Goal: Communication & Community: Answer question/provide support

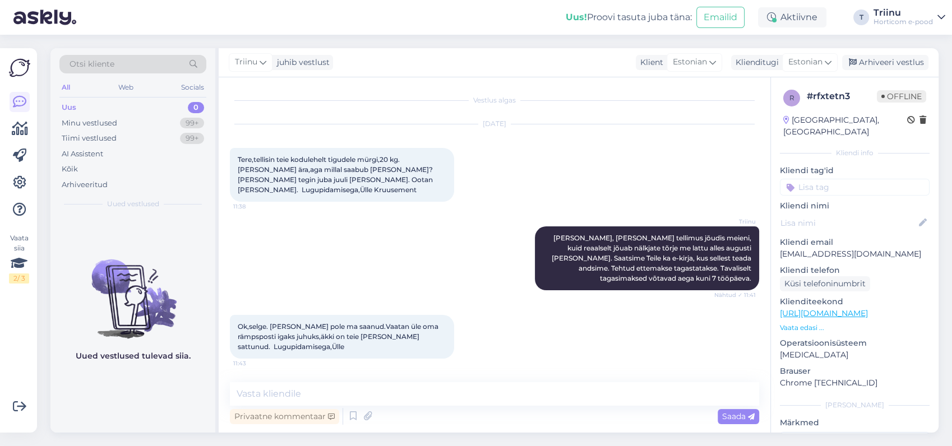
scroll to position [36, 0]
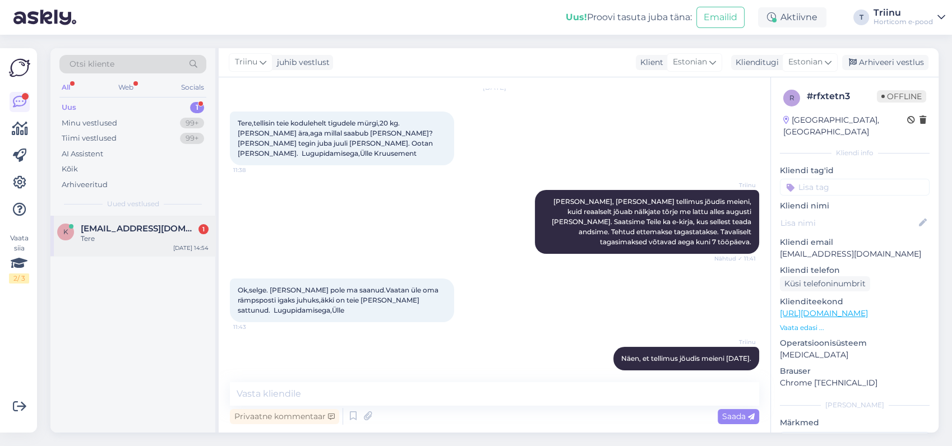
click at [136, 231] on span "[EMAIL_ADDRESS][DOMAIN_NAME]" at bounding box center [139, 229] width 117 height 10
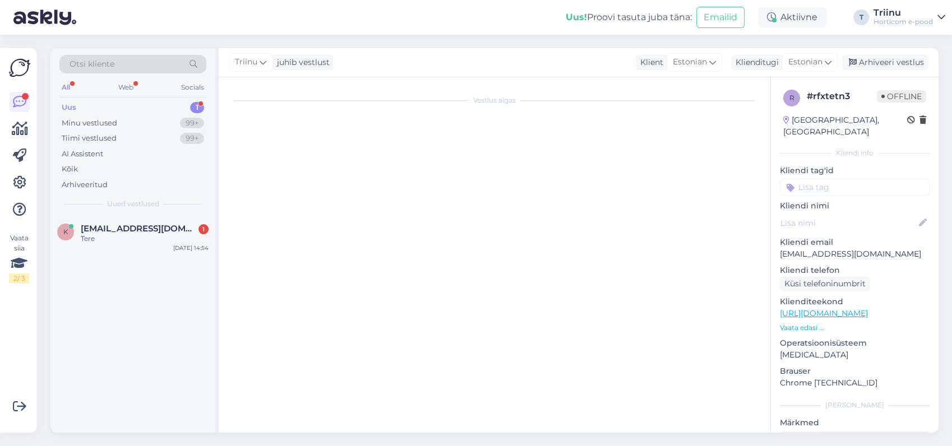
scroll to position [0, 0]
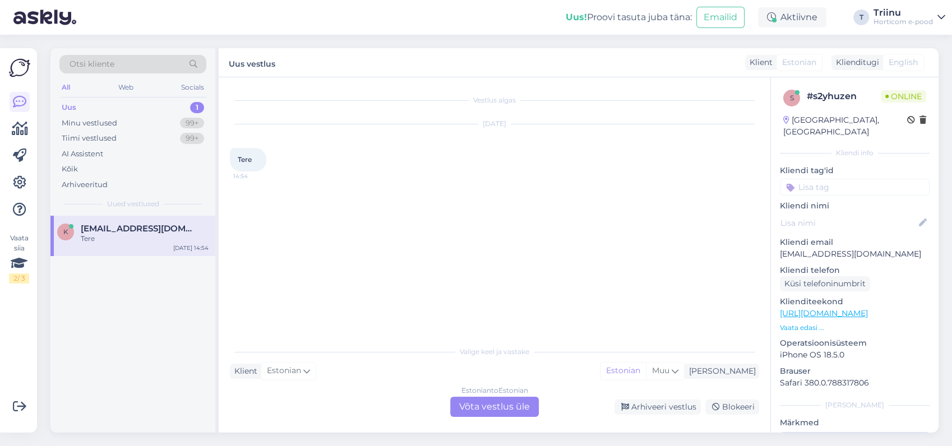
click at [476, 404] on div "Estonian to Estonian Võta vestlus üle" at bounding box center [494, 407] width 89 height 20
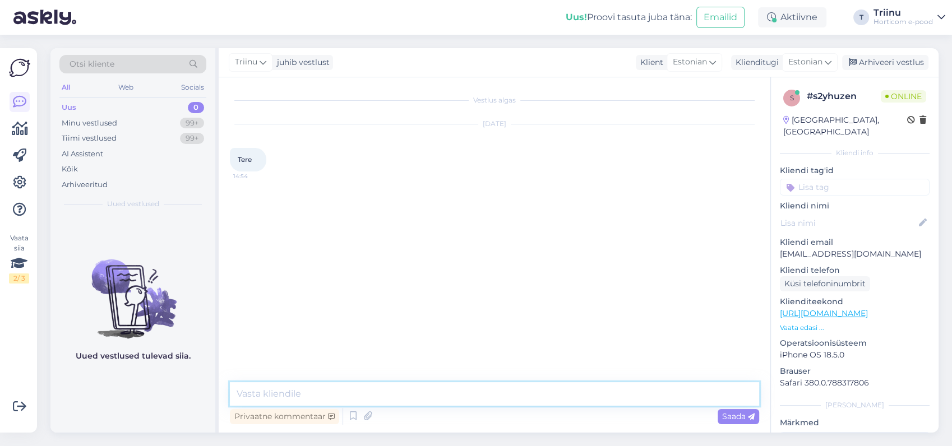
click at [337, 386] on textarea at bounding box center [494, 395] width 529 height 24
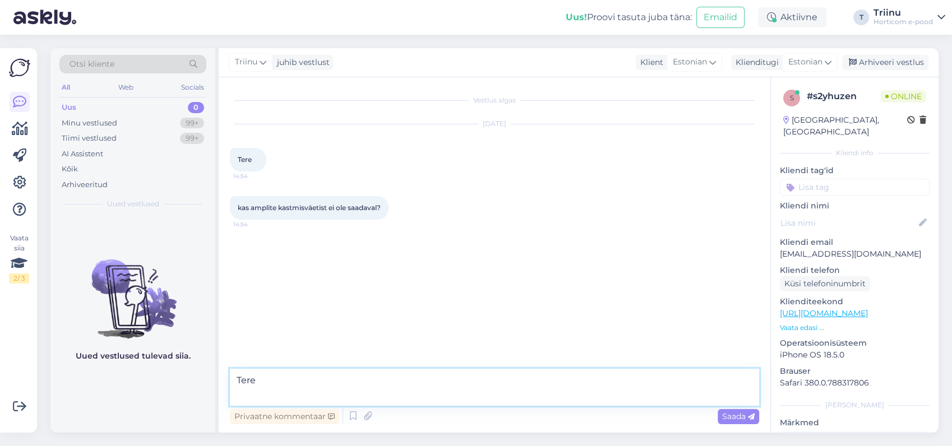
type textarea "Tere"
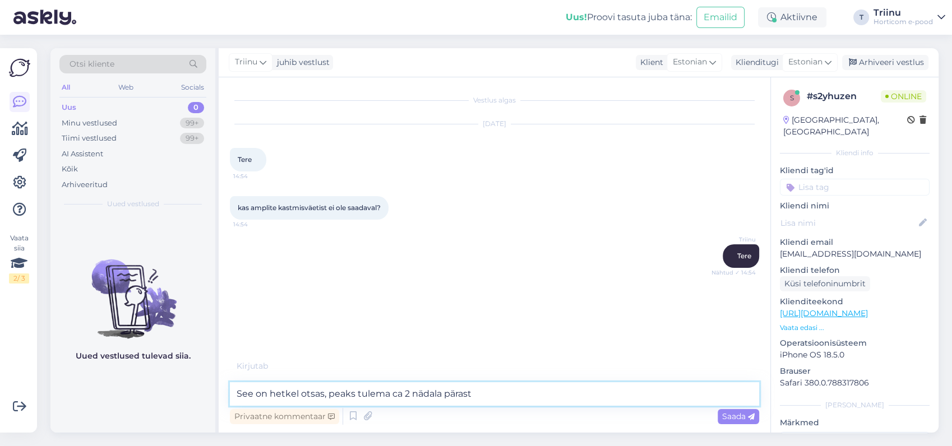
type textarea "See on hetkel otsas, peaks tulema ca 2 nädala pärast."
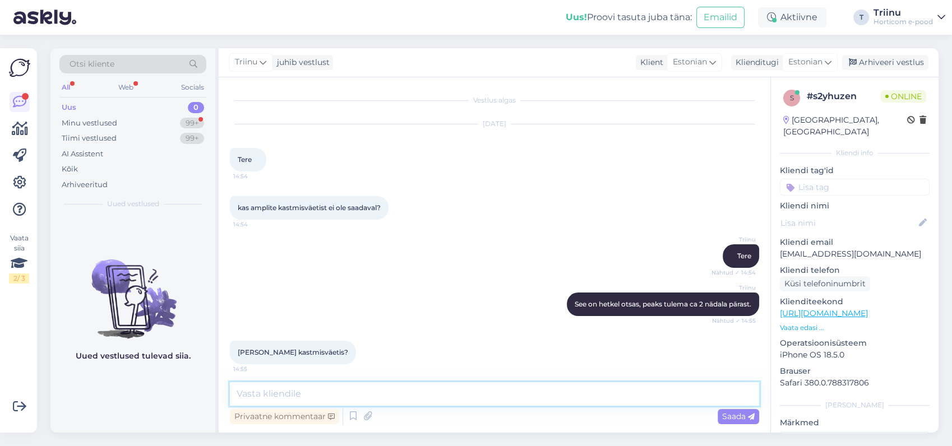
scroll to position [4, 0]
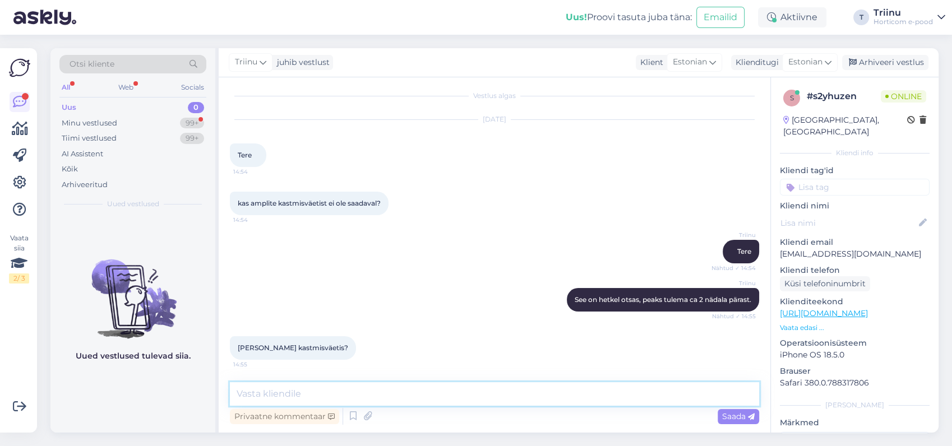
click at [388, 388] on textarea at bounding box center [494, 395] width 529 height 24
type textarea "kohe vaatan [PERSON_NAME] väetist"
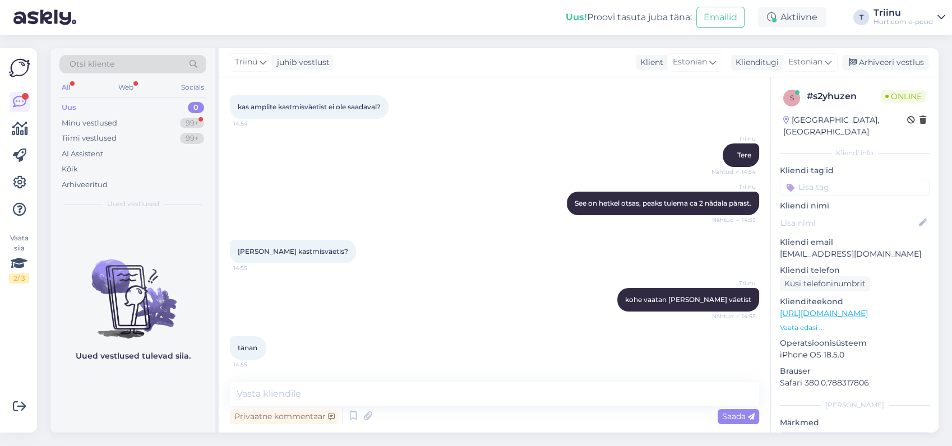
scroll to position [149, 0]
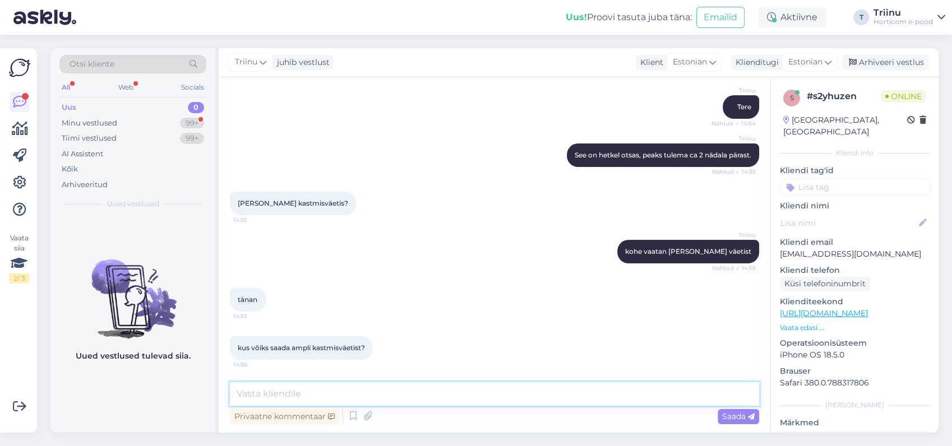
click at [335, 395] on textarea at bounding box center [494, 395] width 529 height 24
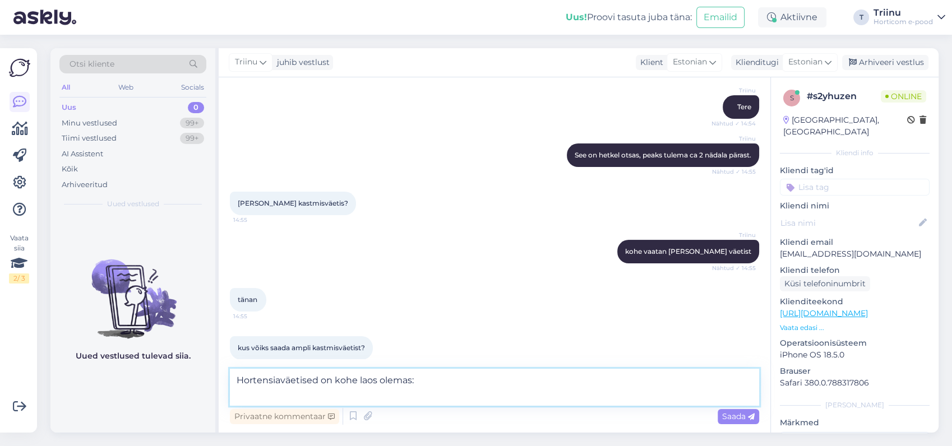
paste textarea "[URL][DOMAIN_NAME]"
type textarea "Hortensiaväetised on kohe laos olemas: [URL][DOMAIN_NAME]"
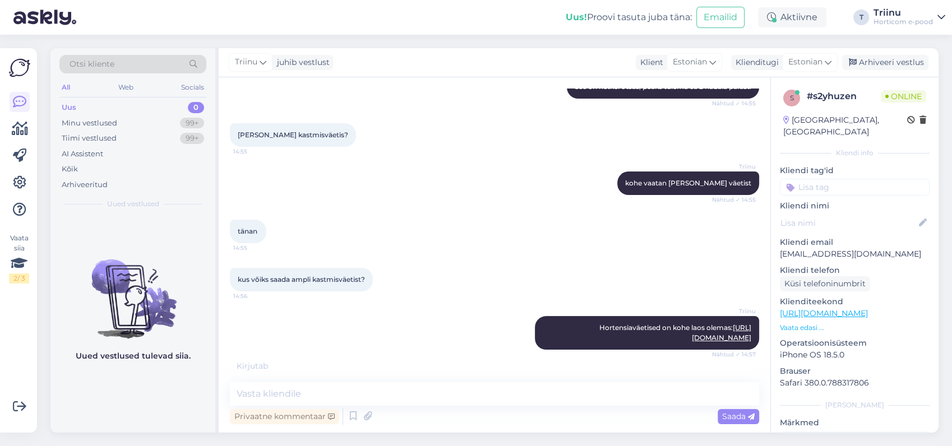
scroll to position [229, 0]
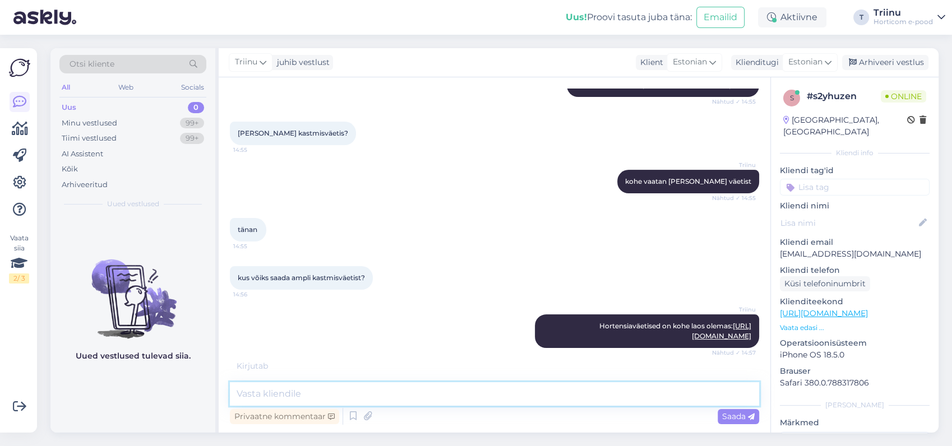
click at [295, 393] on textarea at bounding box center [494, 395] width 529 height 24
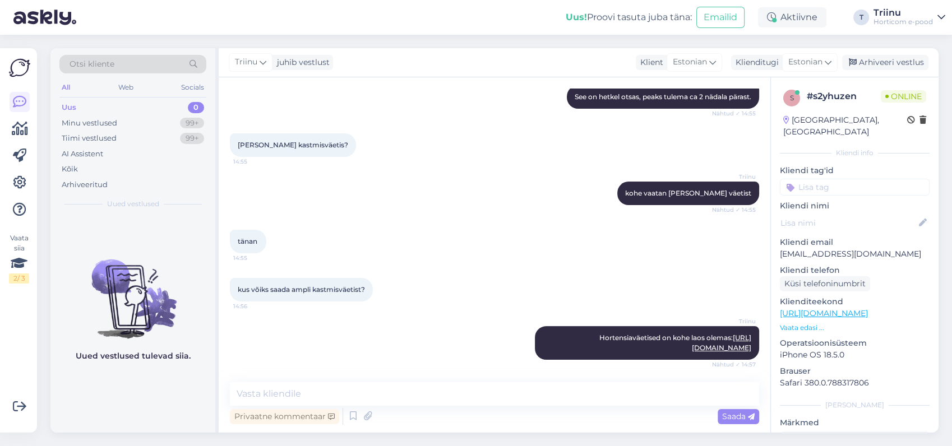
scroll to position [266, 0]
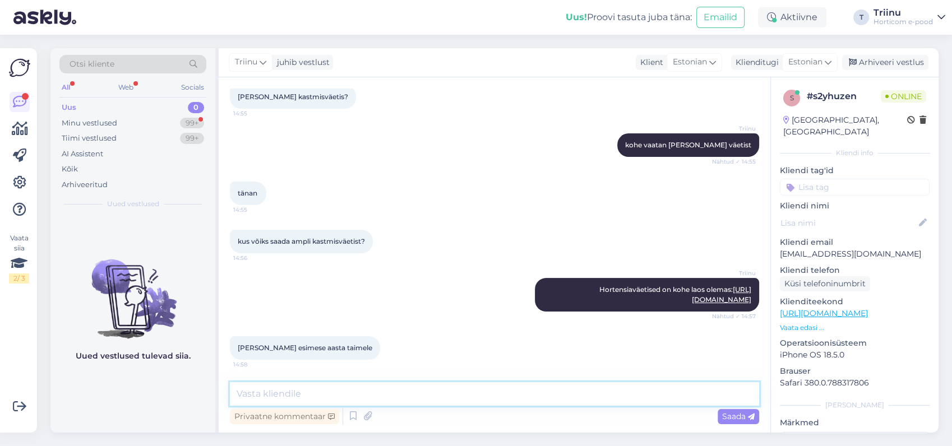
click at [300, 396] on textarea at bounding box center [494, 395] width 529 height 24
click at [312, 395] on textarea at bounding box center [494, 395] width 529 height 24
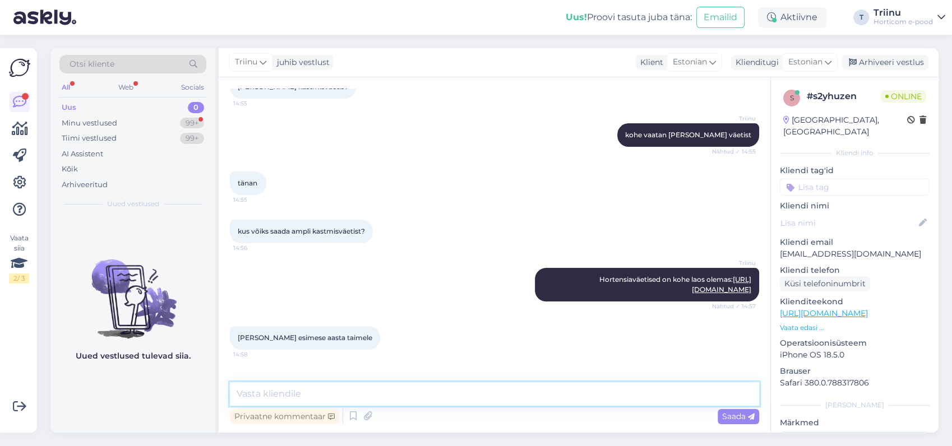
scroll to position [314, 0]
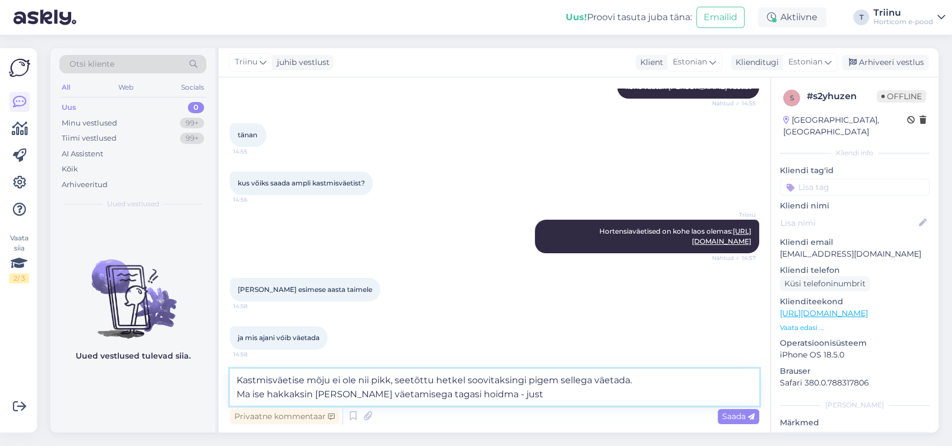
click at [355, 395] on textarea "Kastmisväetise mõju ei ole nii pikk, seetõttu hetkel soovitaksingi pigem selleg…" at bounding box center [494, 387] width 529 height 37
click at [376, 394] on textarea "Kastmisväetise mõju ei ole nii pikk, seetõttu hetkel soovitaksingi pigem selleg…" at bounding box center [494, 387] width 529 height 37
click at [570, 394] on textarea "Kastmisväetise mõju ei ole nii pikk, seetõttu hetkel soovitaksingi pigem selleg…" at bounding box center [494, 387] width 529 height 37
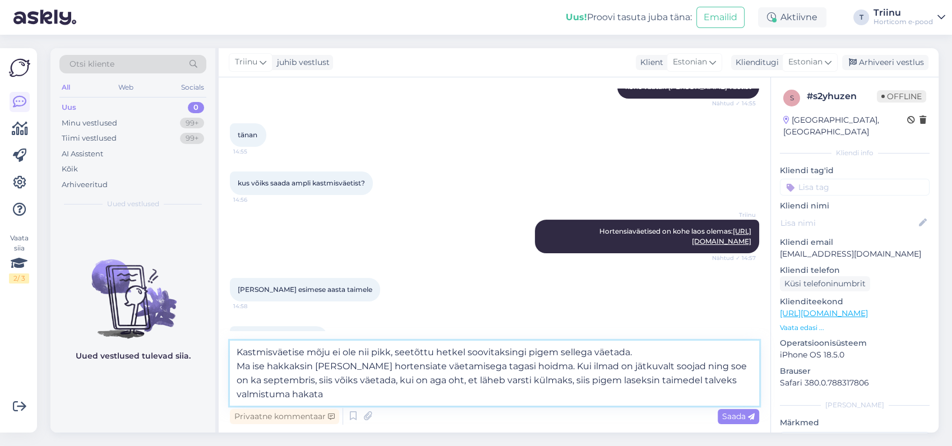
click at [383, 381] on textarea "Kastmisväetise mõju ei ole nii pikk, seetõttu hetkel soovitaksingi pigem selleg…" at bounding box center [494, 373] width 529 height 65
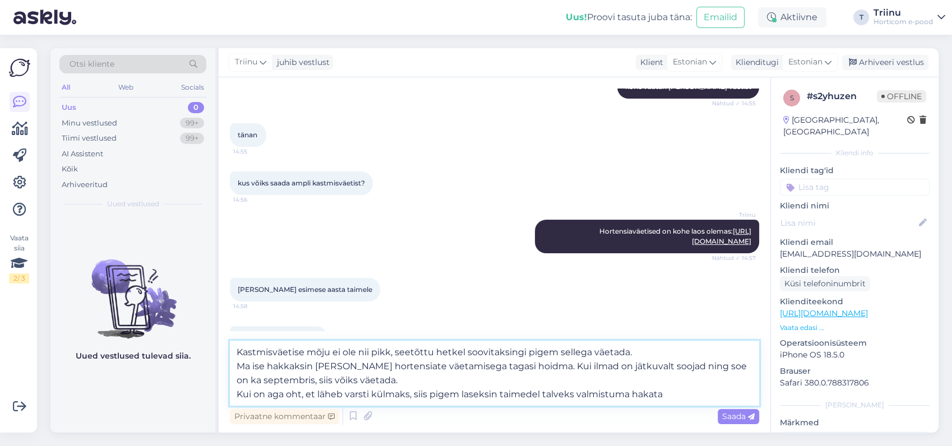
click at [667, 392] on textarea "Kastmisväetise mõju ei ole nii pikk, seetõttu hetkel soovitaksingi pigem selleg…" at bounding box center [494, 373] width 529 height 65
click at [668, 395] on textarea "Kastmisväetise mõju ei ole nii pikk, seetõttu hetkel soovitaksingi pigem selleg…" at bounding box center [494, 373] width 529 height 65
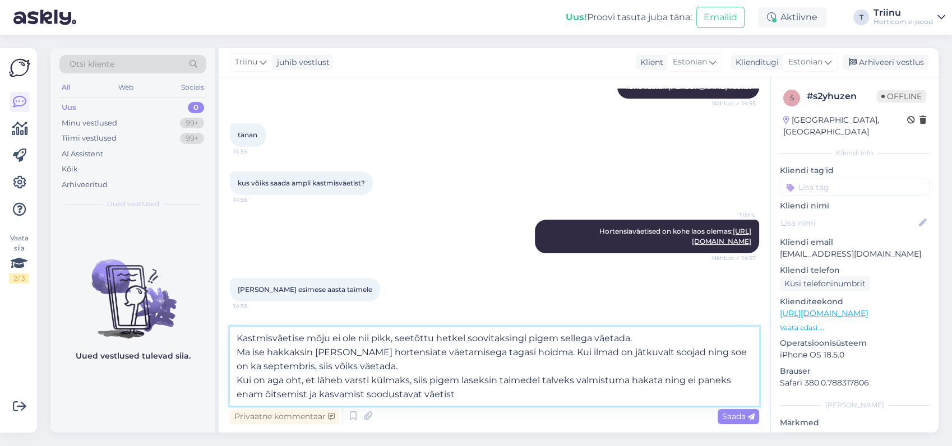
type textarea "Kastmisväetise mõju ei ole nii pikk, seetõttu hetkel soovitaksingi pigem selleg…"
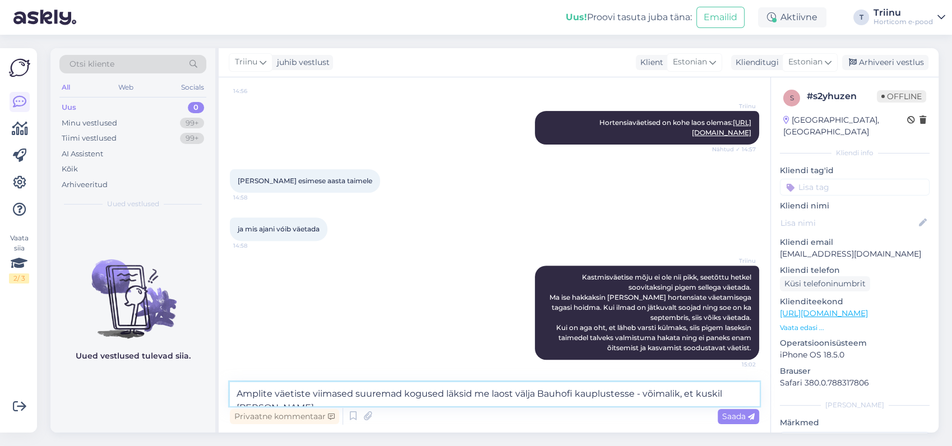
scroll to position [446, 0]
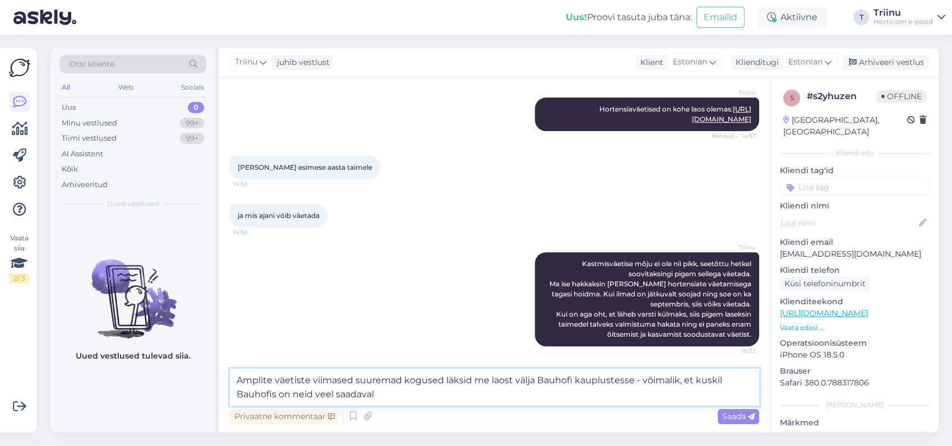
type textarea "Amplite väetiste viimased suuremad kogused läksid me laost välja Bauhofi kauplu…"
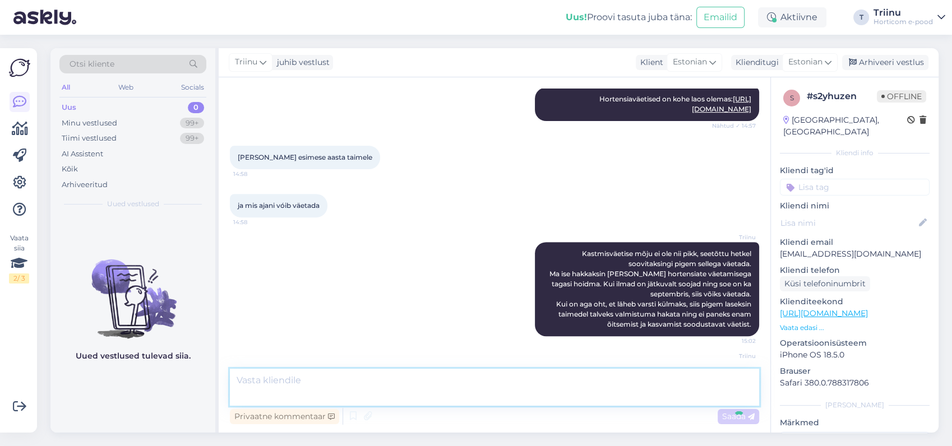
scroll to position [501, 0]
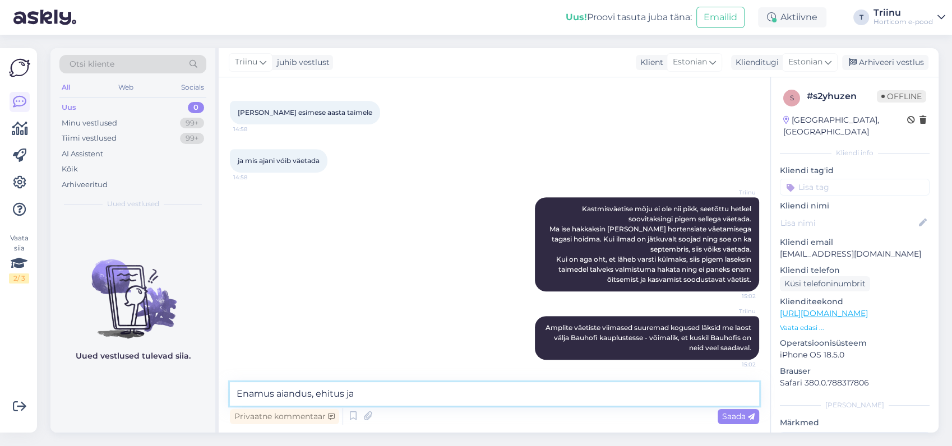
drag, startPoint x: 278, startPoint y: 395, endPoint x: 365, endPoint y: 388, distance: 87.2
click at [361, 390] on textarea "Enamus aiandus, ehitus ja" at bounding box center [494, 395] width 529 height 24
click at [364, 390] on textarea "Enamus aiandus, ehitus ja" at bounding box center [494, 395] width 529 height 24
drag, startPoint x: 301, startPoint y: 397, endPoint x: 224, endPoint y: 384, distance: 77.9
click at [223, 390] on div "Vestlus algas [DATE] Tere 14:54 kas amplite kastmisväetist ei ole saadaval? 14:…" at bounding box center [495, 255] width 552 height 356
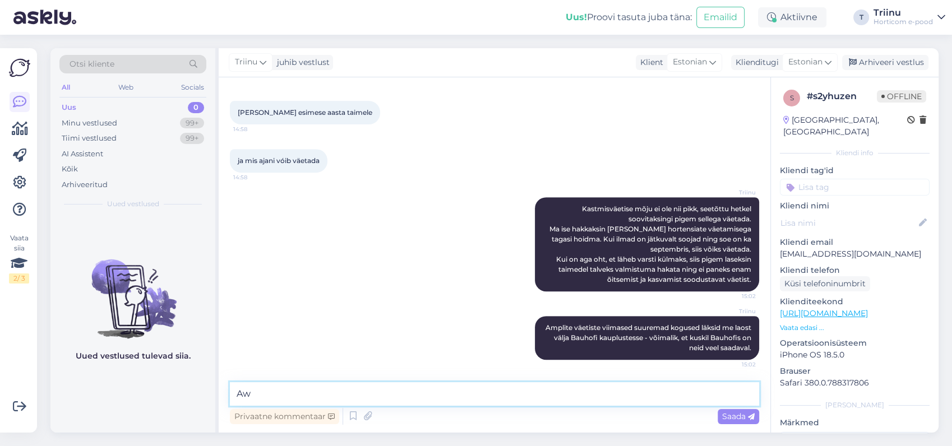
type textarea "A"
click at [411, 399] on textarea "[PERSON_NAME] on sisse võtnud ka Decorad, Ehituse" at bounding box center [494, 395] width 529 height 24
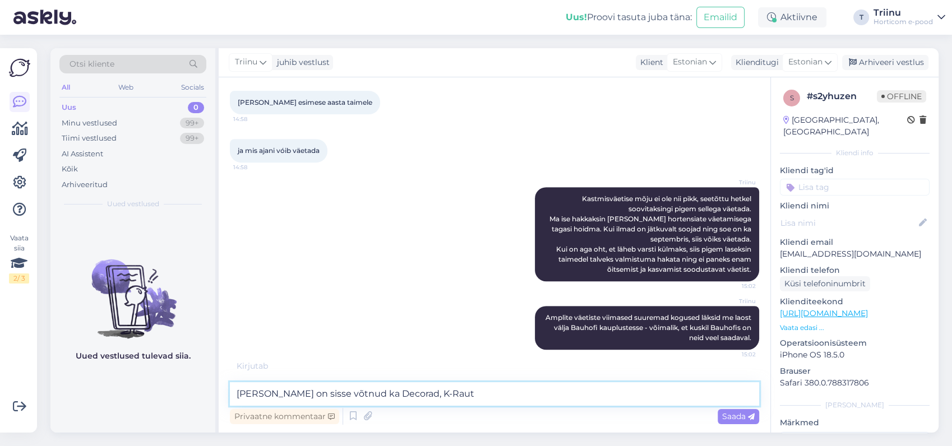
scroll to position [513, 0]
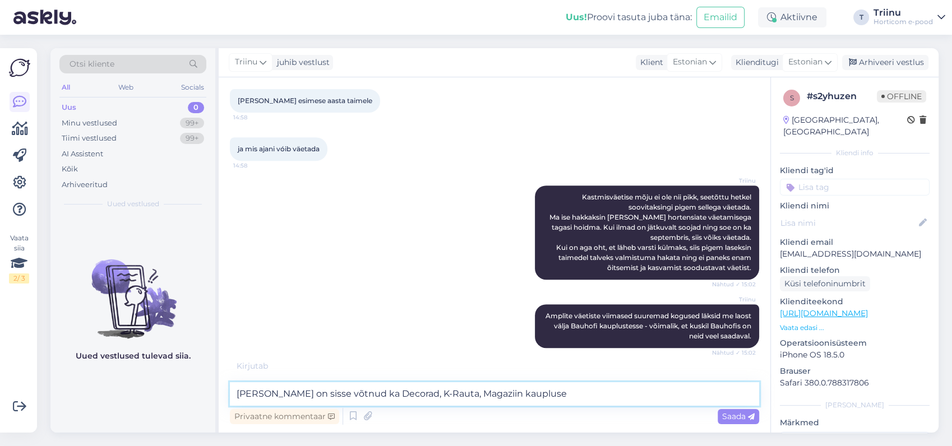
type textarea "[PERSON_NAME] on sisse võtnud ka Decorad, K-Rauta, Magaziin kauplused"
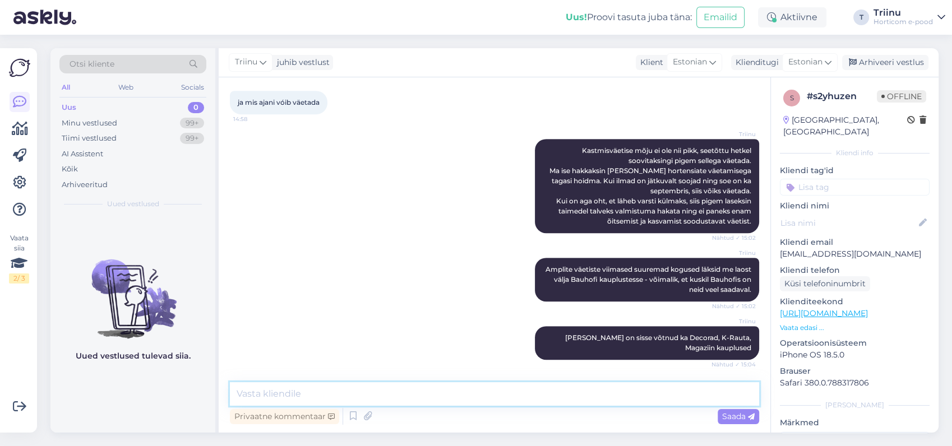
scroll to position [618, 0]
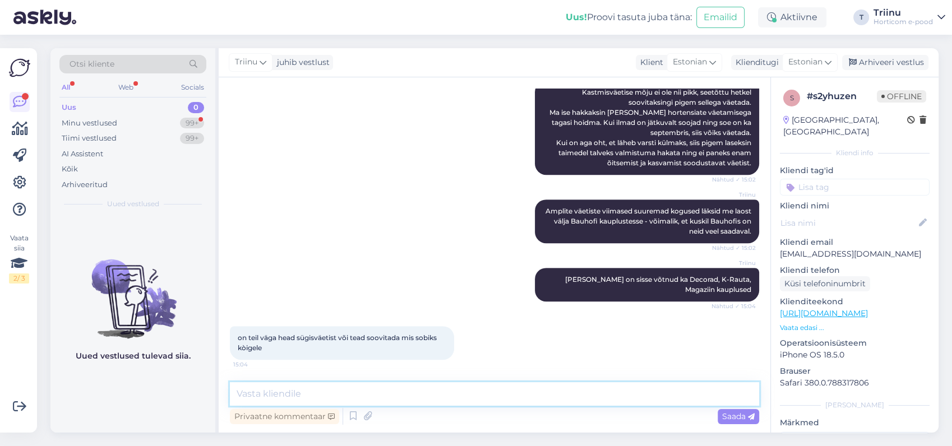
click at [305, 391] on textarea at bounding box center [494, 395] width 529 height 24
click at [296, 394] on textarea "Sügisväetistes võiks kasutada" at bounding box center [494, 395] width 529 height 24
click at [380, 391] on textarea "Sügisväetistes võiks kasutada" at bounding box center [494, 395] width 529 height 24
drag, startPoint x: 372, startPoint y: 395, endPoint x: 303, endPoint y: 399, distance: 69.1
click at [303, 399] on textarea "Sügisväetistes võiks kasutada" at bounding box center [494, 395] width 529 height 24
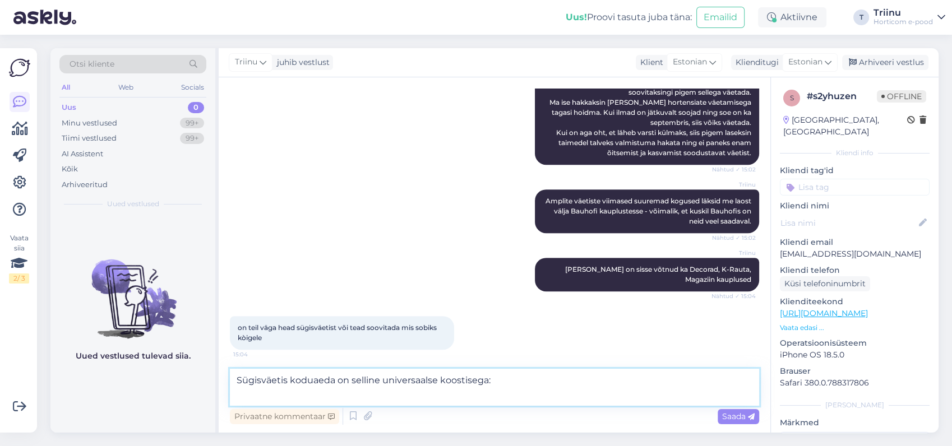
click at [282, 395] on textarea "Sügisväetis koduaeda on selline universaalse koostisega:" at bounding box center [494, 387] width 529 height 37
paste textarea "[URL][DOMAIN_NAME]"
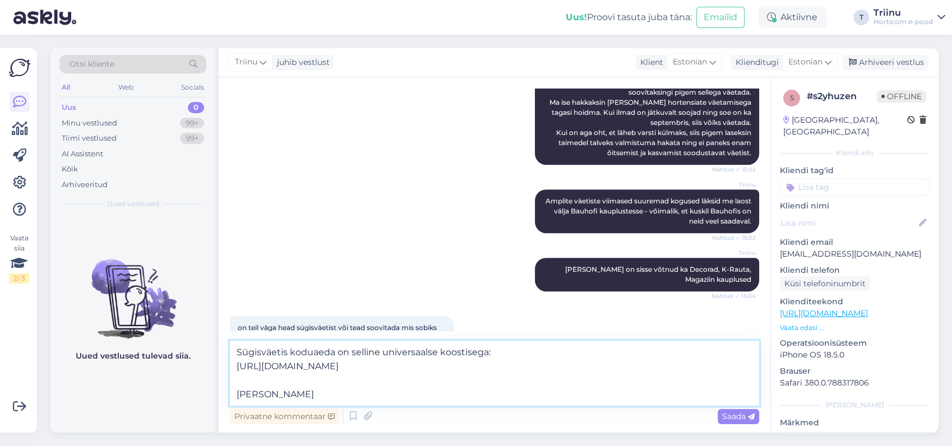
drag, startPoint x: 312, startPoint y: 395, endPoint x: 237, endPoint y: 395, distance: 75.2
click at [237, 395] on textarea "Sügisväetis koduaeda on selline universaalse koostisega: [URL][DOMAIN_NAME] [PE…" at bounding box center [494, 373] width 529 height 65
click at [489, 356] on textarea "Sügisväetis koduaeda on selline universaalse koostisega: [URL][DOMAIN_NAME] [PE…" at bounding box center [494, 373] width 529 height 65
drag, startPoint x: 314, startPoint y: 397, endPoint x: 226, endPoint y: 391, distance: 88.2
click at [226, 391] on div "Vestlus algas [DATE] Tere 14:54 kas amplite kastmisväetist ei ole saadaval? 14:…" at bounding box center [495, 255] width 552 height 356
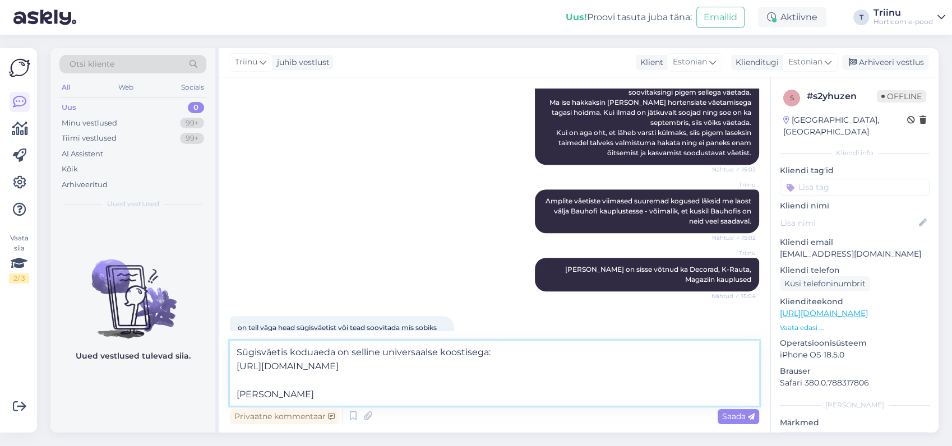
click at [321, 395] on textarea "Sügisväetis koduaeda on selline universaalse koostisega: [URL][DOMAIN_NAME] [PE…" at bounding box center [494, 373] width 529 height 65
drag, startPoint x: 313, startPoint y: 398, endPoint x: 224, endPoint y: 364, distance: 94.8
click at [224, 364] on div "Vestlus algas [DATE] Tere 14:54 kas amplite kastmisväetist ei ole saadaval? 14:…" at bounding box center [495, 255] width 552 height 356
paste textarea "v%C3%A4etis+kodu&post_type=product"
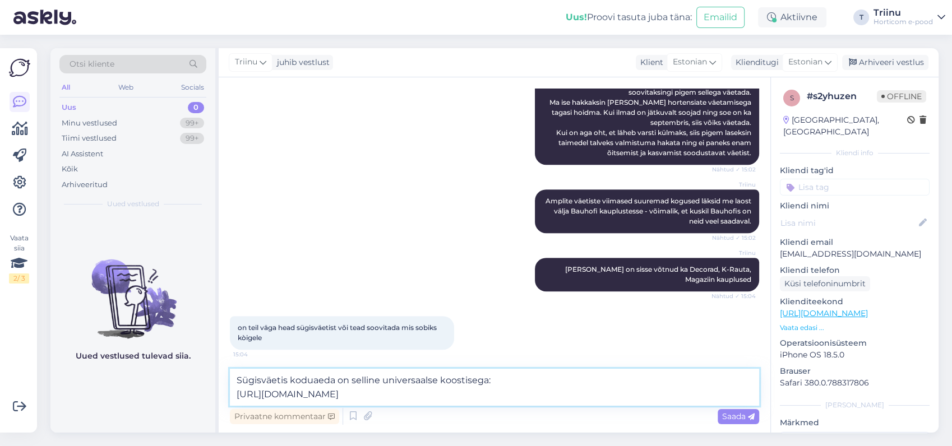
click at [359, 376] on textarea "Sügisväetis koduaeda on selline universaalse koostisega: [URL][DOMAIN_NAME]" at bounding box center [494, 387] width 529 height 37
type textarea "Sügisväetis koduaeda on universaalse koostisega: [URL][DOMAIN_NAME]"
click at [738, 413] on span "Saada" at bounding box center [738, 417] width 33 height 10
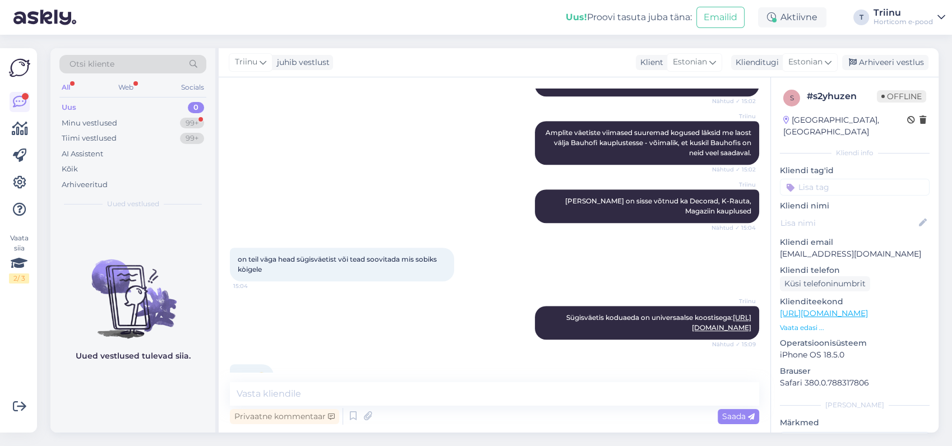
scroll to position [735, 0]
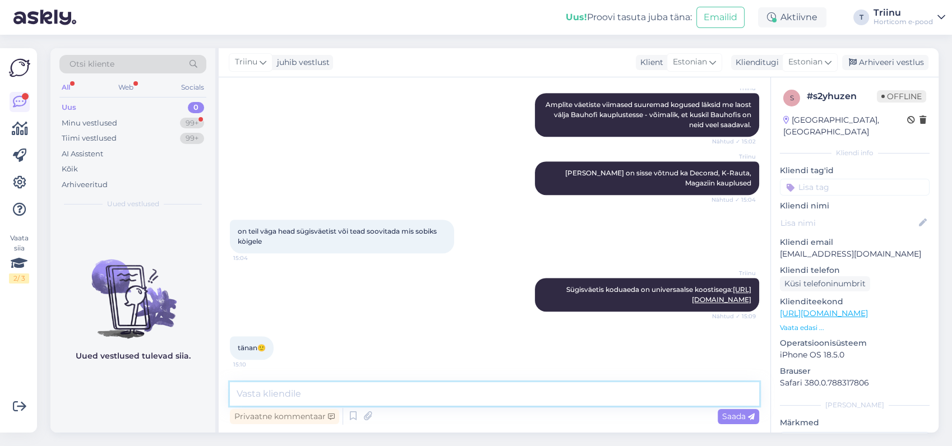
click at [274, 394] on textarea at bounding box center [494, 395] width 529 height 24
drag, startPoint x: 266, startPoint y: 348, endPoint x: 260, endPoint y: 348, distance: 6.8
click at [260, 348] on span "tänan🙂" at bounding box center [252, 348] width 28 height 8
copy span "🙂"
click at [494, 397] on textarea "Aitäh [PERSON_NAME] on veel küsimusi, siis aitan hea meelega" at bounding box center [494, 395] width 529 height 24
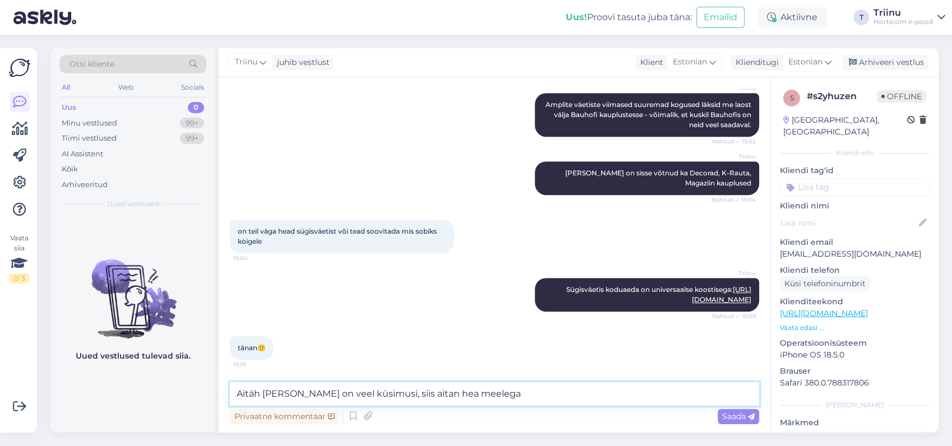
paste textarea "🙂"
type textarea "Aitäh [PERSON_NAME] on veel küsimusi, siis aitan hea meelega 🙂"
click at [730, 417] on span "Saada" at bounding box center [738, 417] width 33 height 10
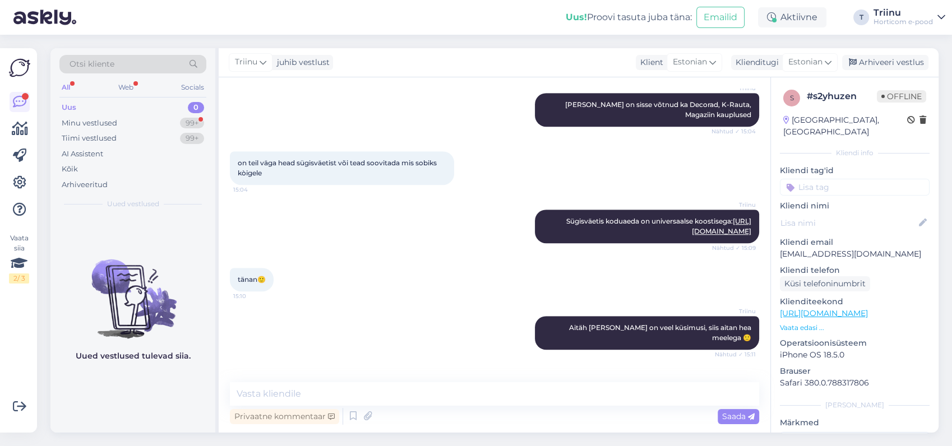
scroll to position [831, 0]
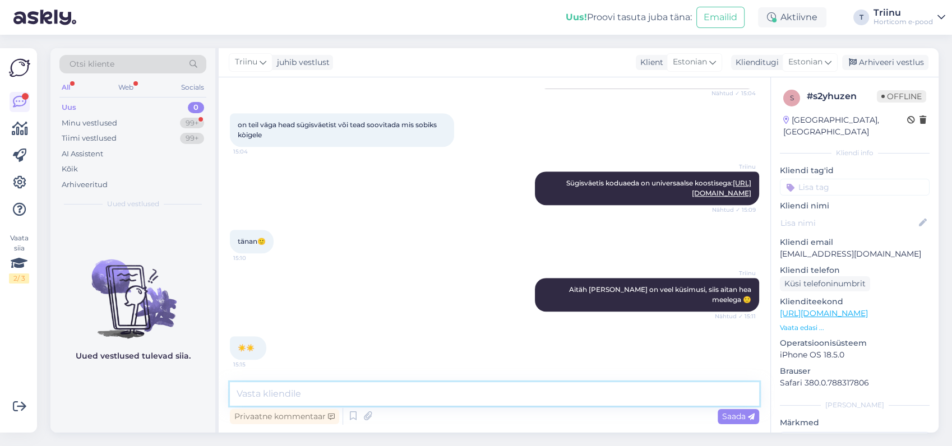
click at [310, 394] on textarea at bounding box center [494, 395] width 529 height 24
